Goal: Task Accomplishment & Management: Manage account settings

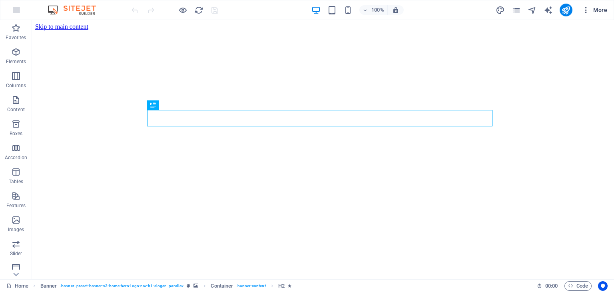
click at [584, 5] on button "More" at bounding box center [594, 10] width 32 height 13
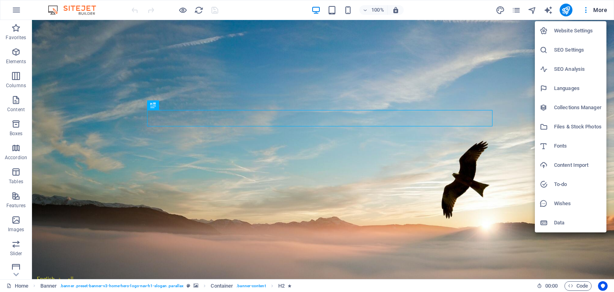
click at [18, 16] on div at bounding box center [307, 146] width 614 height 292
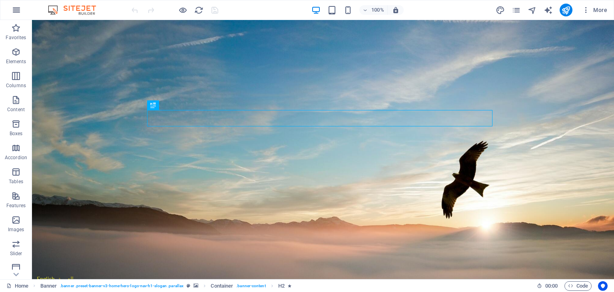
click at [16, 8] on icon "button" at bounding box center [17, 10] width 10 height 10
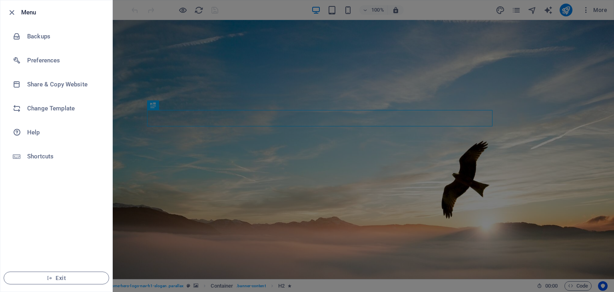
click at [562, 7] on div at bounding box center [307, 146] width 614 height 292
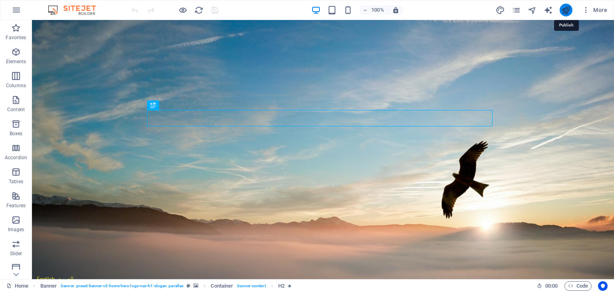
click at [563, 7] on icon "publish" at bounding box center [565, 10] width 9 height 9
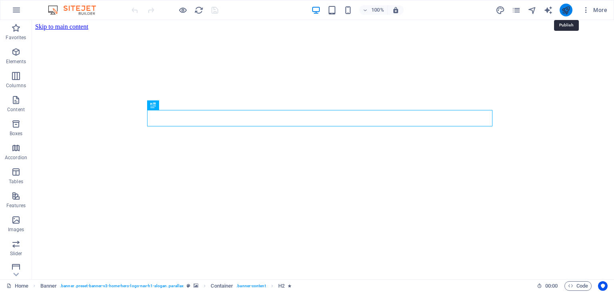
click at [562, 11] on icon "publish" at bounding box center [565, 10] width 9 height 9
click at [586, 14] on icon "button" at bounding box center [586, 10] width 8 height 8
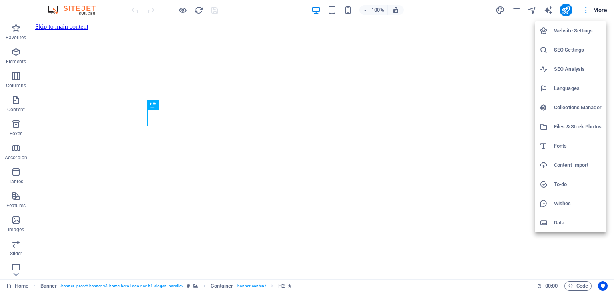
click at [565, 32] on h6 "Website Settings" at bounding box center [578, 31] width 48 height 10
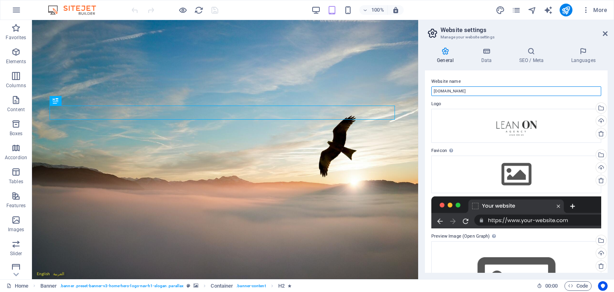
click at [482, 90] on input "leanon.biz" at bounding box center [516, 91] width 170 height 10
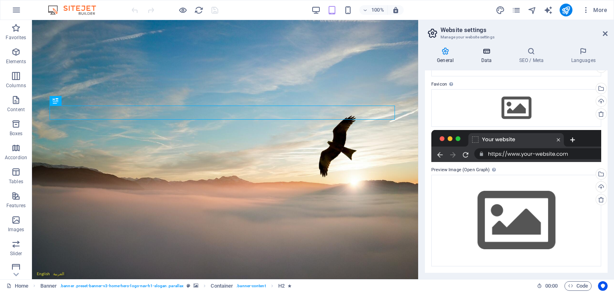
click at [489, 58] on h4 "Data" at bounding box center [488, 55] width 38 height 17
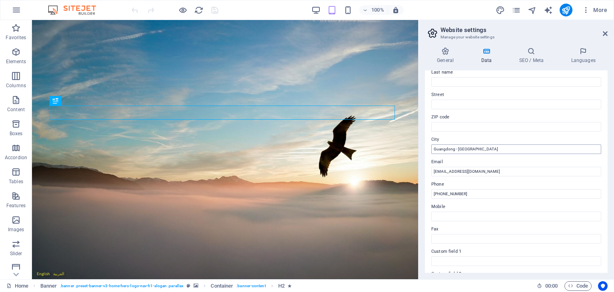
scroll to position [80, 0]
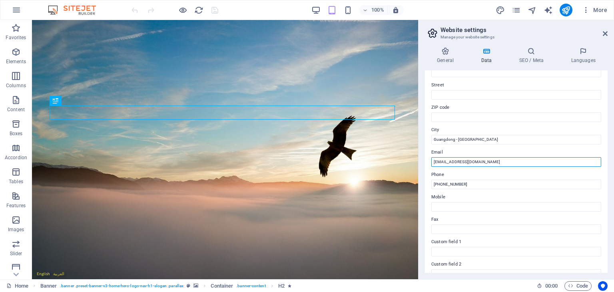
drag, startPoint x: 479, startPoint y: 161, endPoint x: 455, endPoint y: 160, distance: 24.0
click at [455, 160] on input "info@leanonagency.com" at bounding box center [516, 162] width 170 height 10
type input "info@leanon.biz"
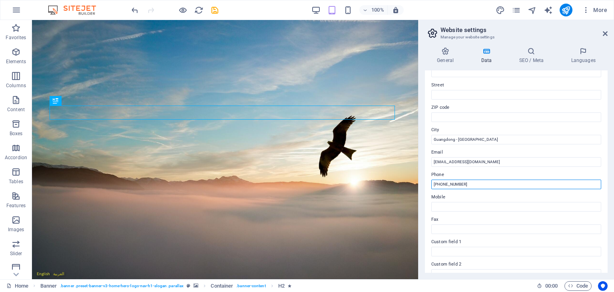
drag, startPoint x: 471, startPoint y: 184, endPoint x: 447, endPoint y: 185, distance: 24.0
click at [447, 185] on input "+86 13594341015" at bounding box center [516, 184] width 170 height 10
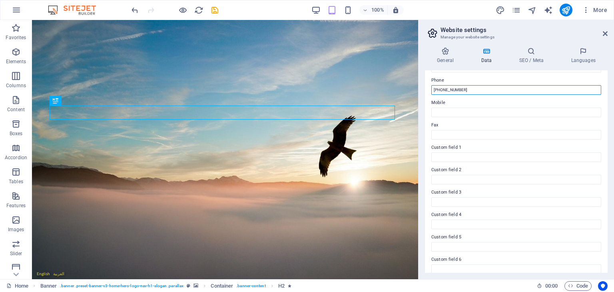
scroll to position [181, 0]
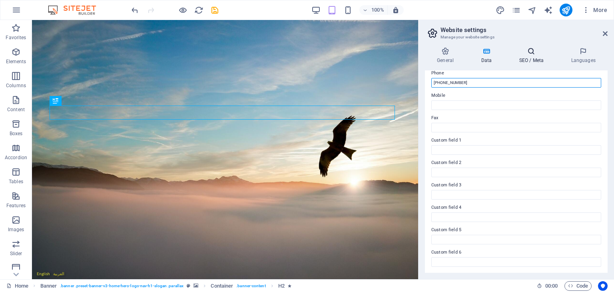
type input "+86 13553304848"
click at [529, 51] on icon at bounding box center [531, 51] width 49 height 8
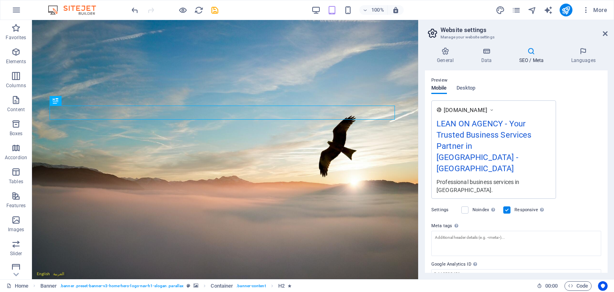
scroll to position [113, 0]
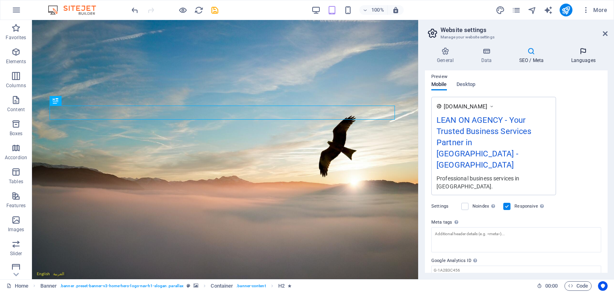
click at [583, 51] on icon at bounding box center [582, 51] width 49 height 8
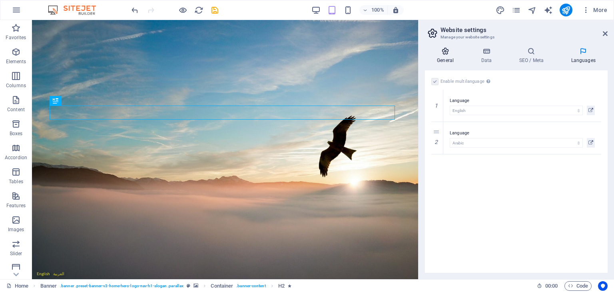
click at [444, 57] on h4 "General" at bounding box center [447, 55] width 44 height 17
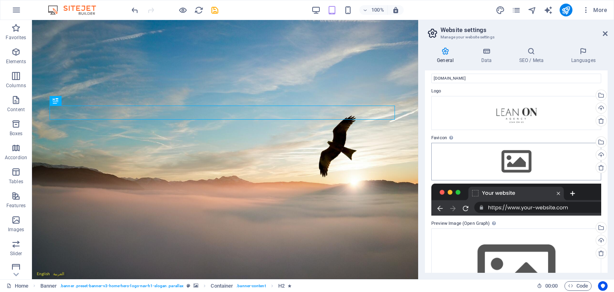
scroll to position [0, 0]
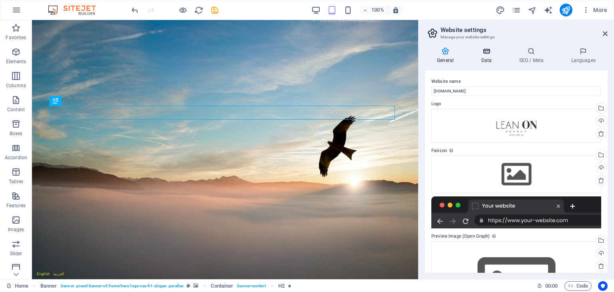
click at [492, 51] on icon at bounding box center [486, 51] width 35 height 8
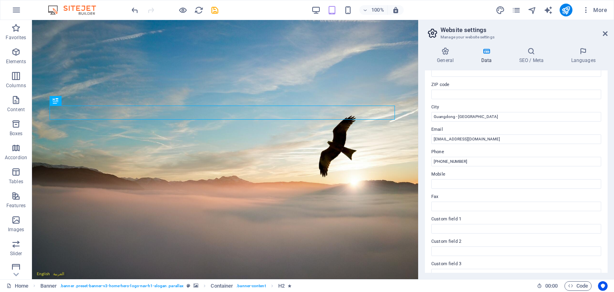
scroll to position [102, 0]
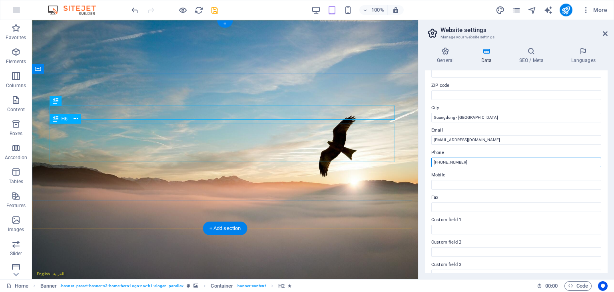
drag, startPoint x: 510, startPoint y: 182, endPoint x: 368, endPoint y: 161, distance: 144.1
click at [481, 159] on input "+86 13553304848" at bounding box center [516, 162] width 170 height 10
click at [474, 162] on input "+86 13553304848" at bounding box center [516, 162] width 170 height 10
click at [474, 161] on input "+86 13553304848" at bounding box center [516, 162] width 170 height 10
drag, startPoint x: 473, startPoint y: 160, endPoint x: 433, endPoint y: 160, distance: 39.5
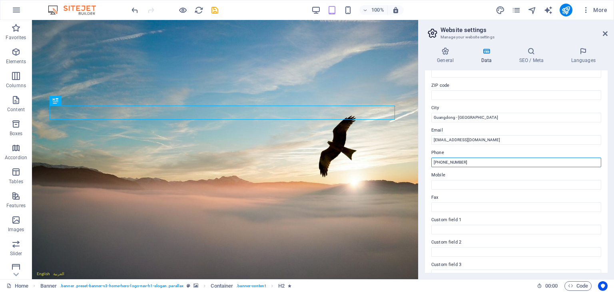
click at [433, 160] on input "+86 13553304848" at bounding box center [516, 162] width 170 height 10
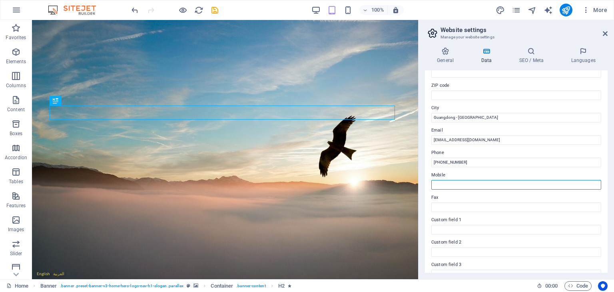
click at [451, 184] on input "Mobile" at bounding box center [516, 185] width 170 height 10
paste input "+86 13553304848"
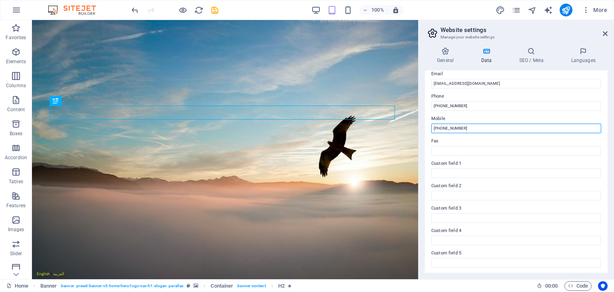
scroll to position [181, 0]
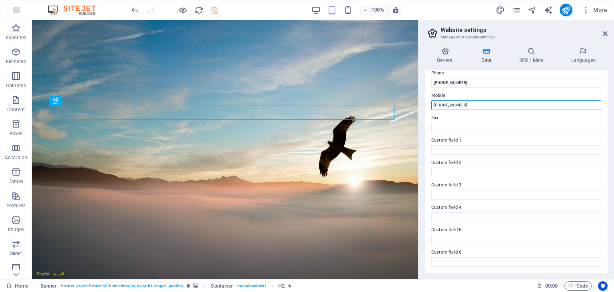
type input "+86 13553304848"
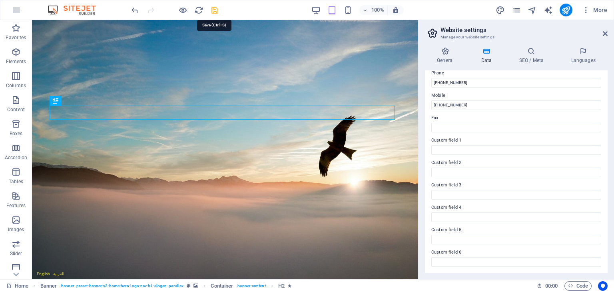
click at [218, 11] on icon "save" at bounding box center [214, 10] width 9 height 9
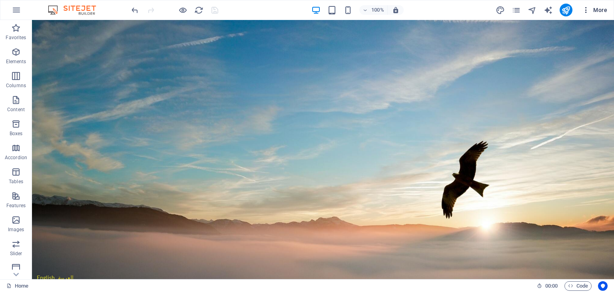
click at [588, 10] on icon "button" at bounding box center [586, 10] width 8 height 8
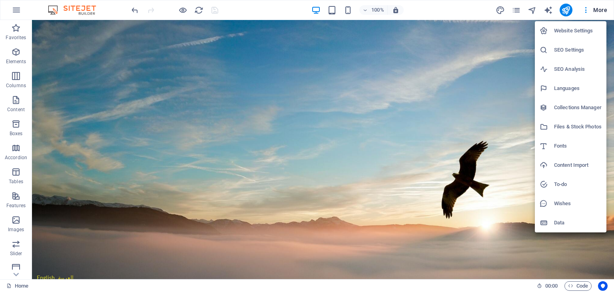
click at [563, 219] on h6 "Data" at bounding box center [578, 223] width 48 height 10
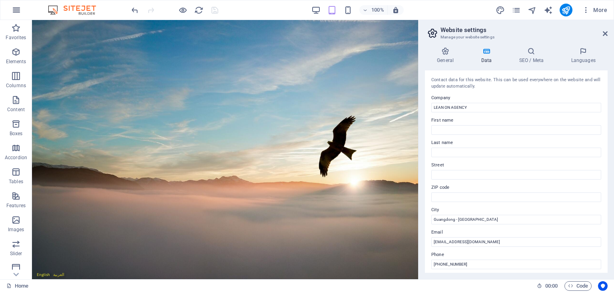
click at [19, 8] on icon "button" at bounding box center [17, 10] width 10 height 10
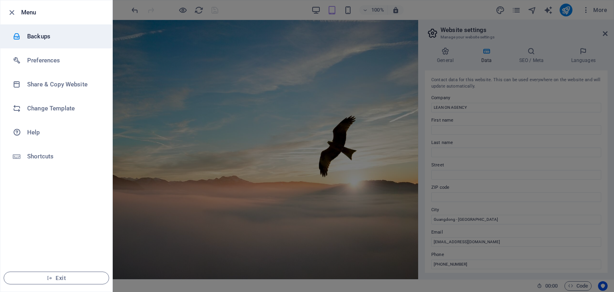
click at [50, 42] on li "Backups" at bounding box center [56, 36] width 112 height 24
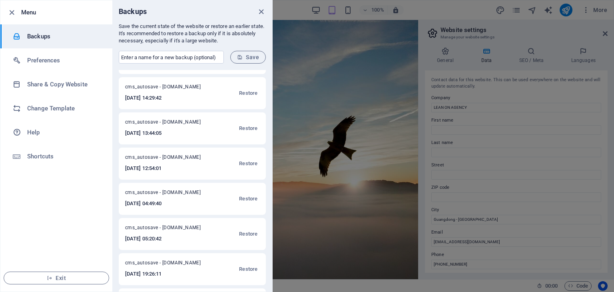
scroll to position [0, 0]
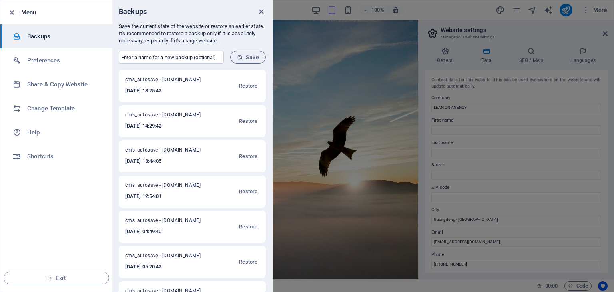
click at [339, 76] on div at bounding box center [307, 146] width 614 height 292
